Goal: Task Accomplishment & Management: Complete application form

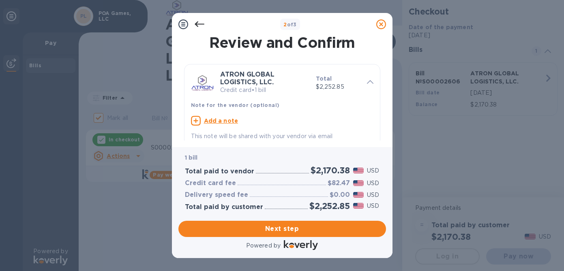
click at [228, 120] on u "Add a note" at bounding box center [221, 121] width 34 height 6
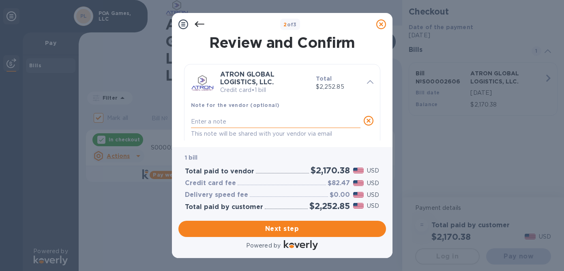
click at [224, 124] on textarea at bounding box center [276, 121] width 170 height 7
type textarea "INV S00002606"
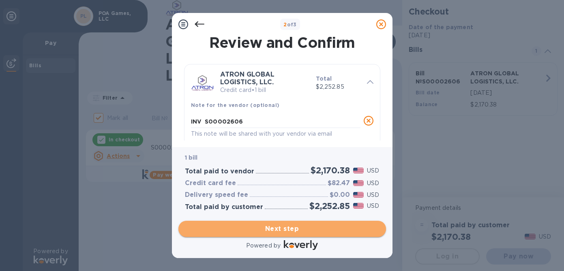
click at [271, 230] on span "Next step" at bounding box center [282, 229] width 195 height 10
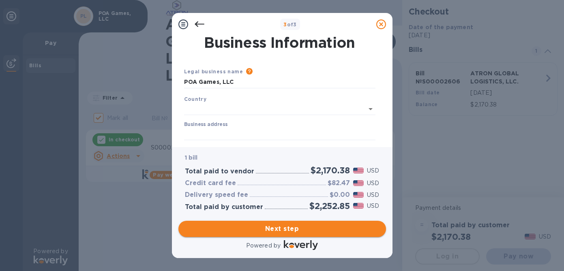
type input "[GEOGRAPHIC_DATA]"
click at [253, 131] on input "Business address" at bounding box center [279, 133] width 191 height 12
type input "[STREET_ADDRESS]"
type input "Saugerties"
type input "NY"
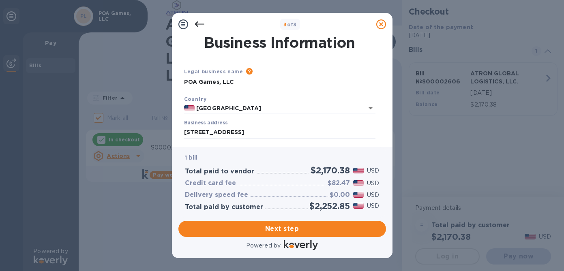
type input "12477"
click at [270, 131] on input "[STREET_ADDRESS]" at bounding box center [279, 133] width 191 height 12
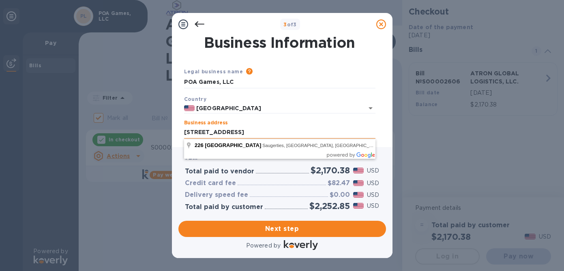
click at [270, 131] on input "[STREET_ADDRESS]" at bounding box center [279, 133] width 191 height 12
drag, startPoint x: 270, startPoint y: 131, endPoint x: 250, endPoint y: 134, distance: 20.8
click at [250, 134] on input "[STREET_ADDRESS]" at bounding box center [279, 133] width 191 height 12
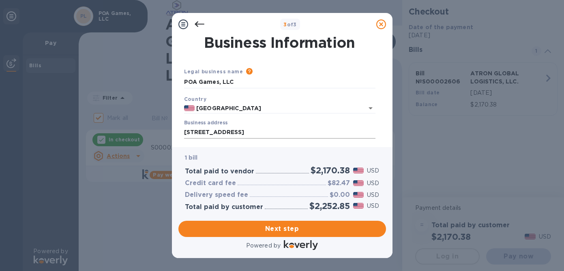
click at [282, 135] on input "[STREET_ADDRESS]" at bounding box center [279, 133] width 191 height 12
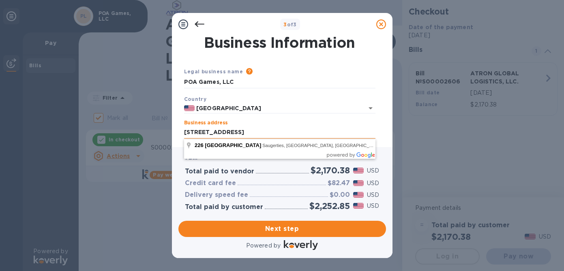
type input "[STREET_ADDRESS]"
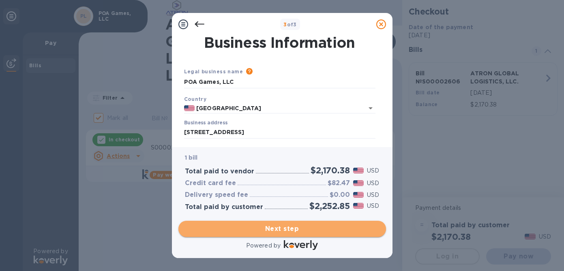
click at [283, 225] on span "Next step" at bounding box center [282, 229] width 195 height 10
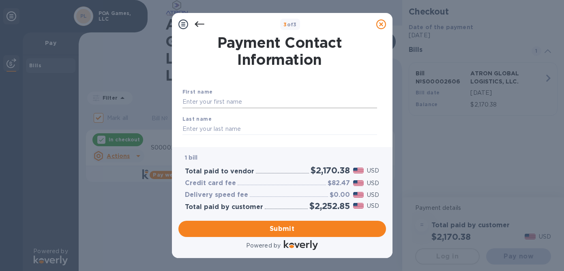
click at [315, 98] on input "text" at bounding box center [280, 102] width 195 height 12
type input "Per"
type input "[PERSON_NAME]"
type input "9295247101"
type input "[EMAIL_ADDRESS][DOMAIN_NAME]"
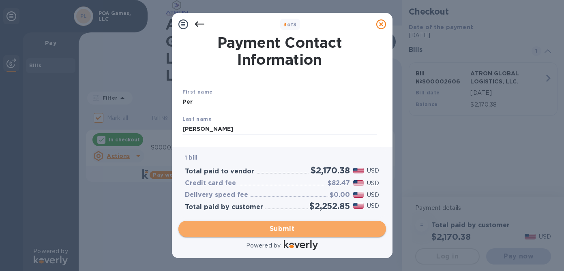
click at [272, 231] on span "Submit" at bounding box center [282, 229] width 195 height 10
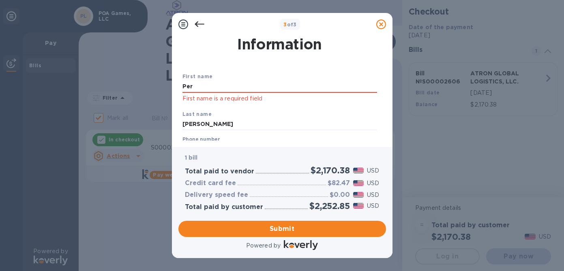
scroll to position [19, 0]
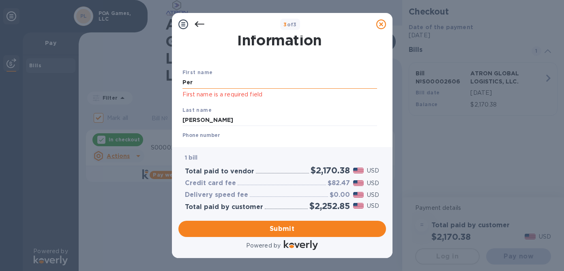
click at [250, 84] on input "Per" at bounding box center [280, 83] width 195 height 12
click at [242, 84] on input "Per" at bounding box center [280, 83] width 195 height 12
click at [207, 95] on p "First name is a required field" at bounding box center [280, 94] width 195 height 9
click at [213, 123] on input "[PERSON_NAME]" at bounding box center [280, 120] width 195 height 12
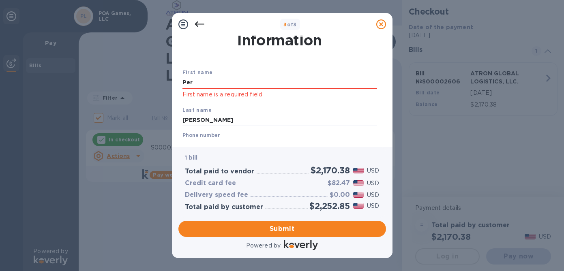
click at [203, 140] on div "+1" at bounding box center [201, 145] width 9 height 11
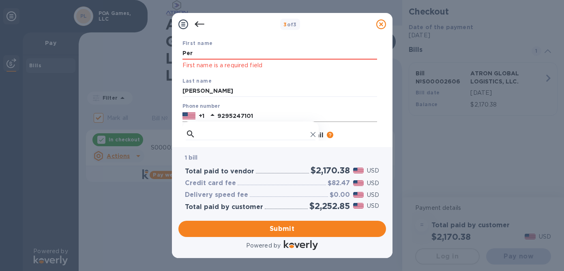
scroll to position [0, 0]
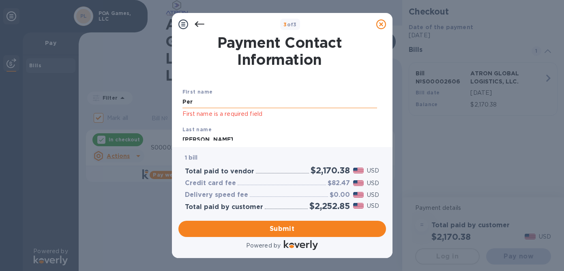
click at [278, 99] on input "Per" at bounding box center [280, 102] width 195 height 12
type input "P"
click at [347, 98] on input "Per" at bounding box center [280, 102] width 195 height 12
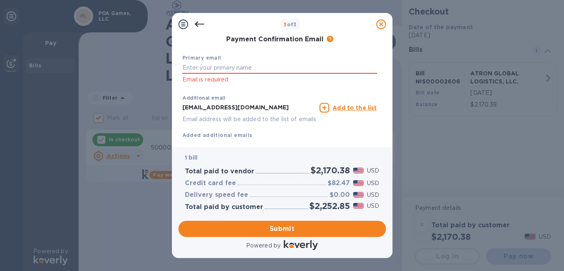
scroll to position [166, 0]
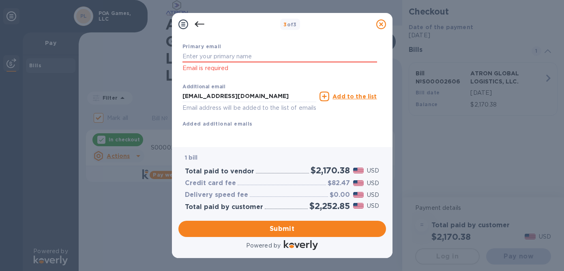
type input "Per"
click at [352, 116] on div "Additional email [EMAIL_ADDRESS][DOMAIN_NAME] Email address will be added to th…" at bounding box center [280, 104] width 195 height 48
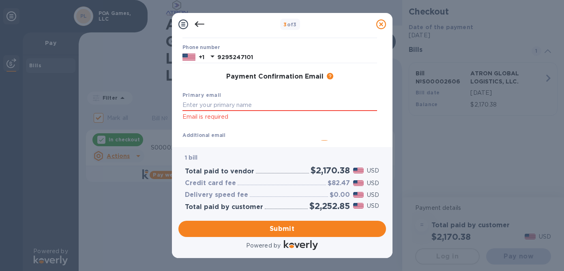
scroll to position [105, 0]
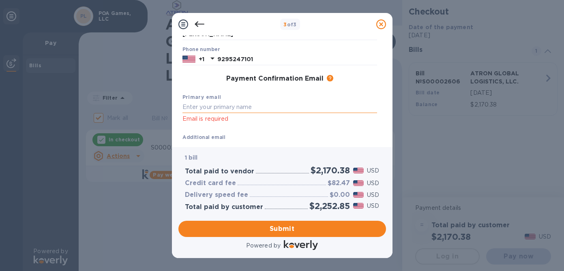
click at [320, 111] on input "text" at bounding box center [280, 107] width 195 height 12
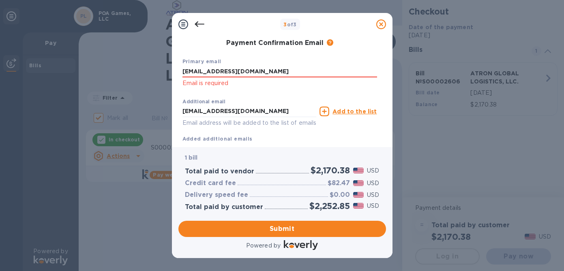
scroll to position [156, 0]
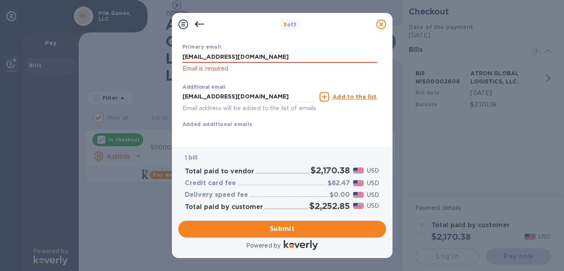
type input "[EMAIL_ADDRESS][DOMAIN_NAME]"
click at [298, 228] on span "Submit" at bounding box center [282, 229] width 195 height 10
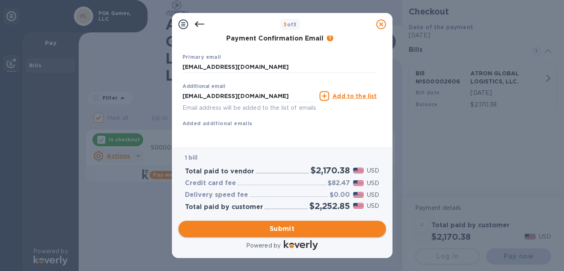
scroll to position [145, 0]
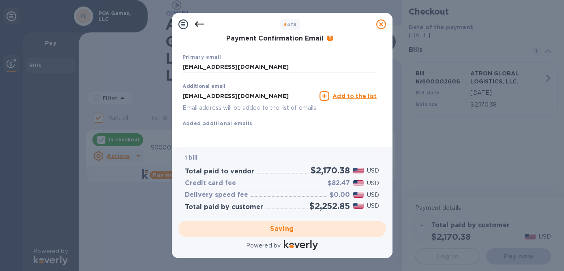
checkbox input "false"
